Goal: Information Seeking & Learning: Check status

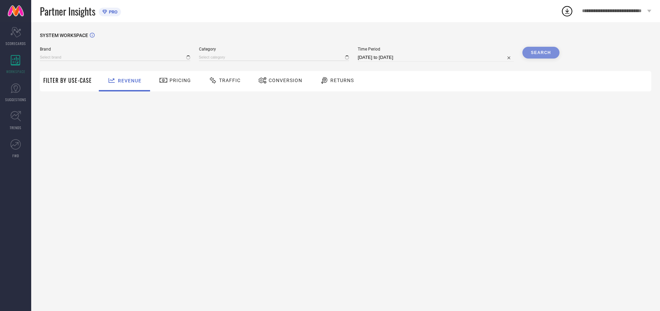
type input "ARROW SPORT"
type input "All"
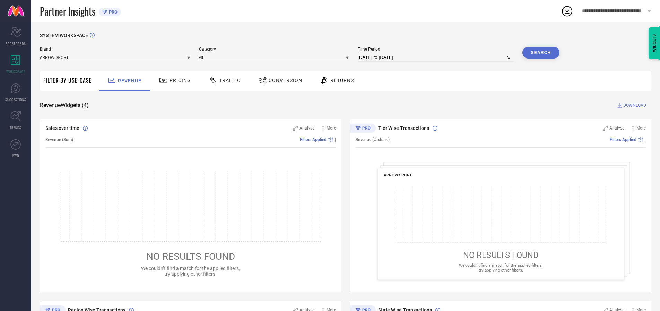
click at [223, 80] on span "Traffic" at bounding box center [230, 81] width 22 height 6
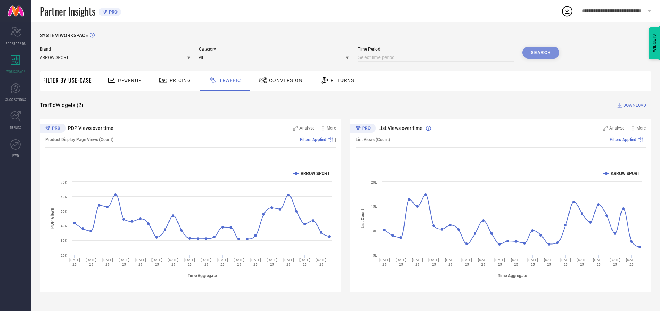
click at [437, 58] on input at bounding box center [436, 57] width 156 height 8
select select "7"
select select "2025"
select select "8"
select select "2025"
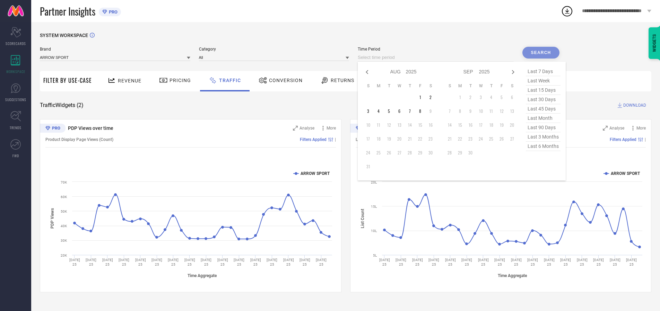
click at [391, 111] on td "5" at bounding box center [389, 111] width 10 height 10
type input "[DATE] to [DATE]"
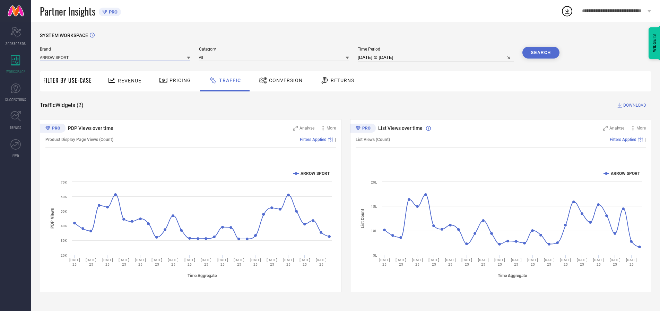
click at [115, 57] on input at bounding box center [115, 57] width 151 height 7
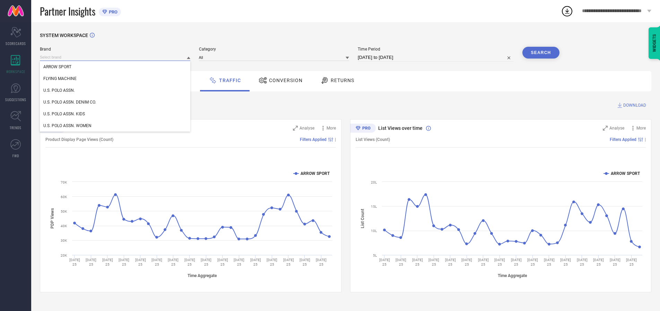
click at [115, 57] on input at bounding box center [115, 57] width 151 height 7
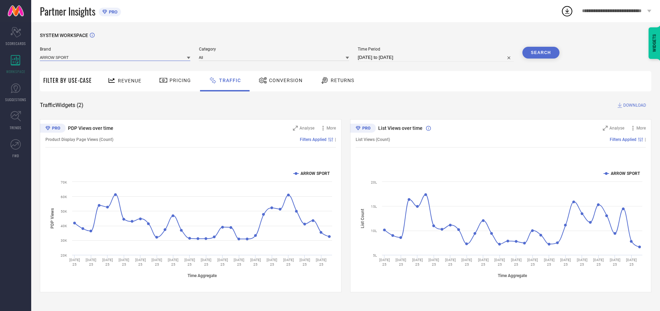
click at [115, 57] on input at bounding box center [115, 57] width 151 height 7
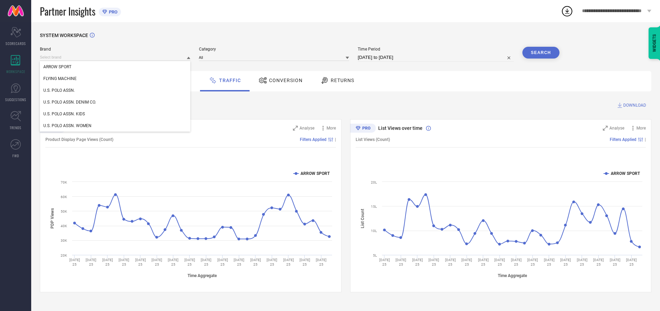
click at [115, 91] on div "U.S. POLO ASSN." at bounding box center [115, 91] width 151 height 12
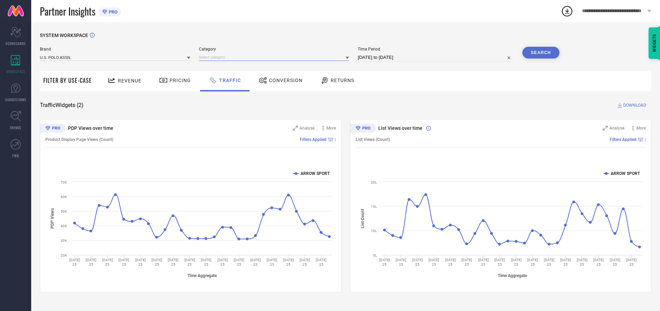
click at [276, 57] on input at bounding box center [274, 57] width 151 height 7
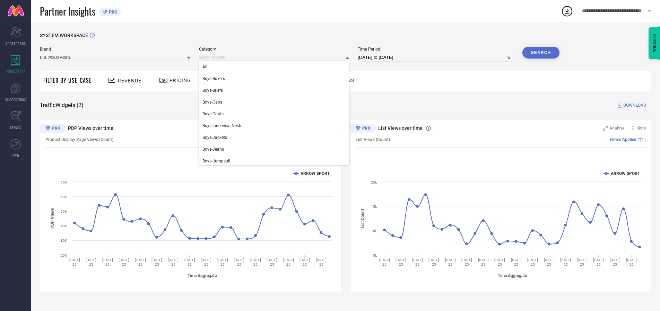
click at [276, 67] on div "All" at bounding box center [274, 67] width 151 height 12
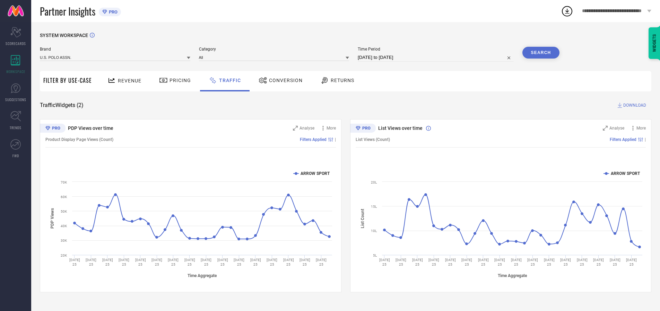
click at [541, 53] on button "Search" at bounding box center [541, 53] width 37 height 12
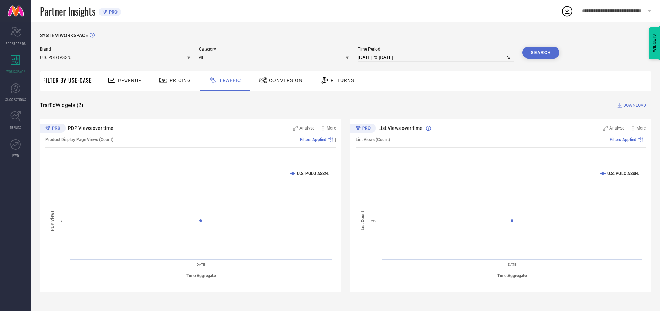
click at [634, 105] on span "DOWNLOAD" at bounding box center [635, 105] width 23 height 7
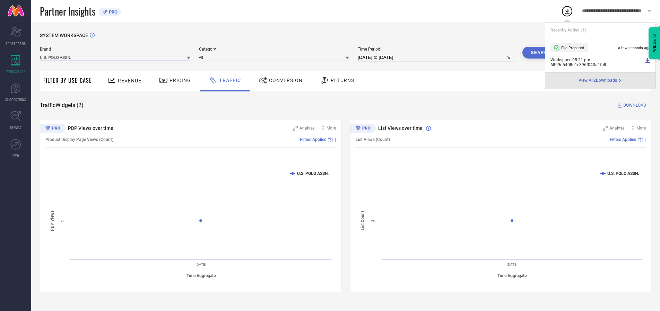
click at [115, 57] on input at bounding box center [115, 57] width 151 height 7
